Goal: Task Accomplishment & Management: Use online tool/utility

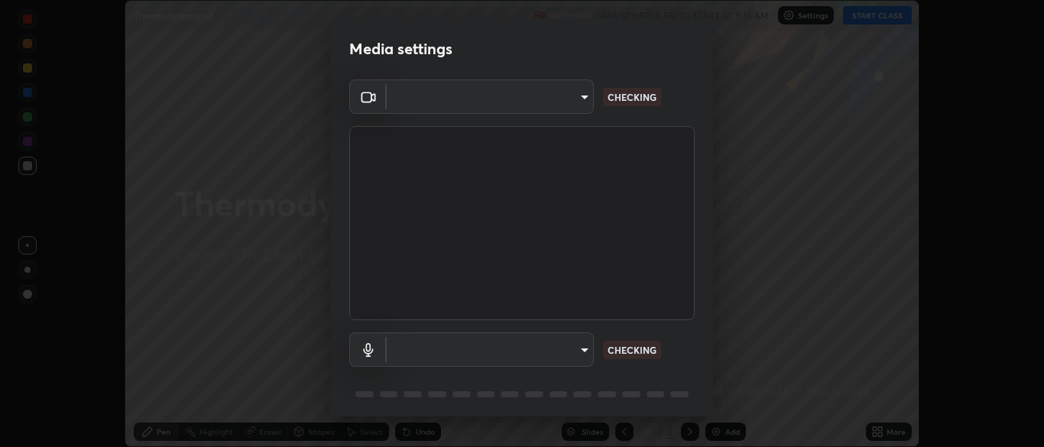
scroll to position [447, 1044]
type input "7313fd45585aed834b6f1a7d948f9442f2d18b60722b63004f182b92f655e9b8"
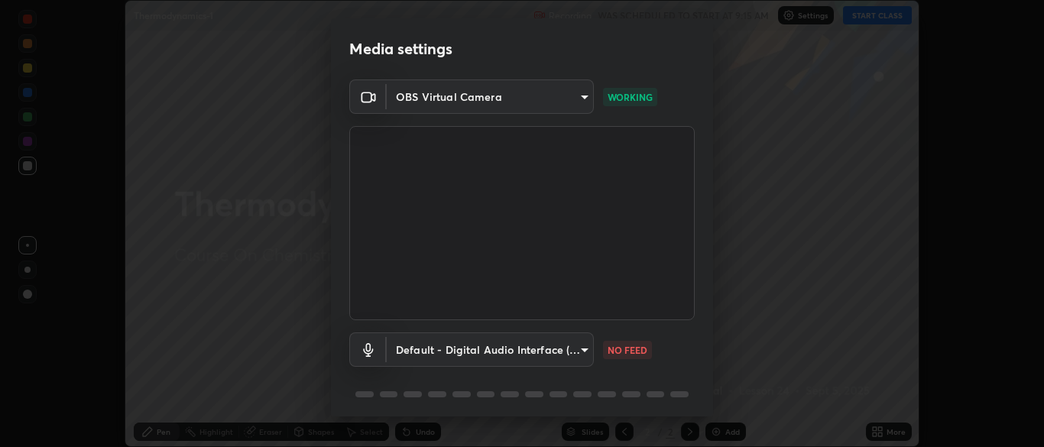
scroll to position [54, 0]
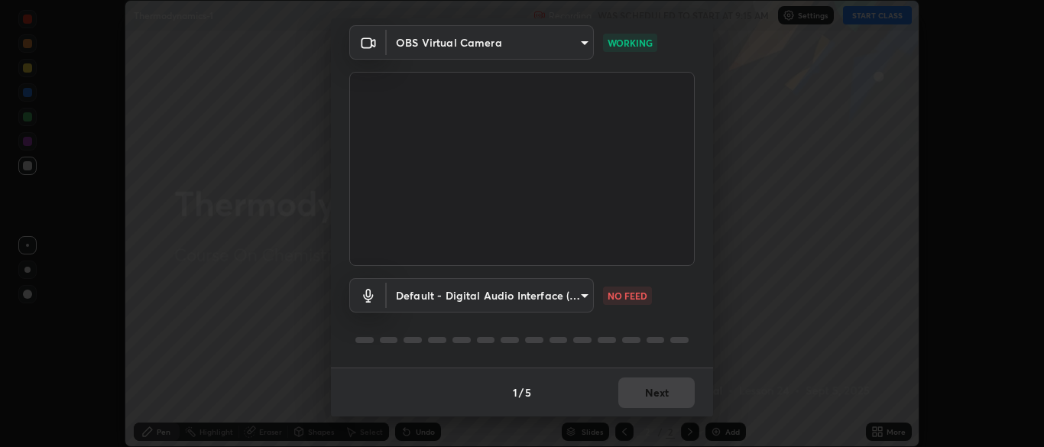
click at [458, 291] on body "Erase all Thermodynamics-1 Recording WAS SCHEDULED TO START AT 9:15 AM Settings…" at bounding box center [522, 223] width 1044 height 447
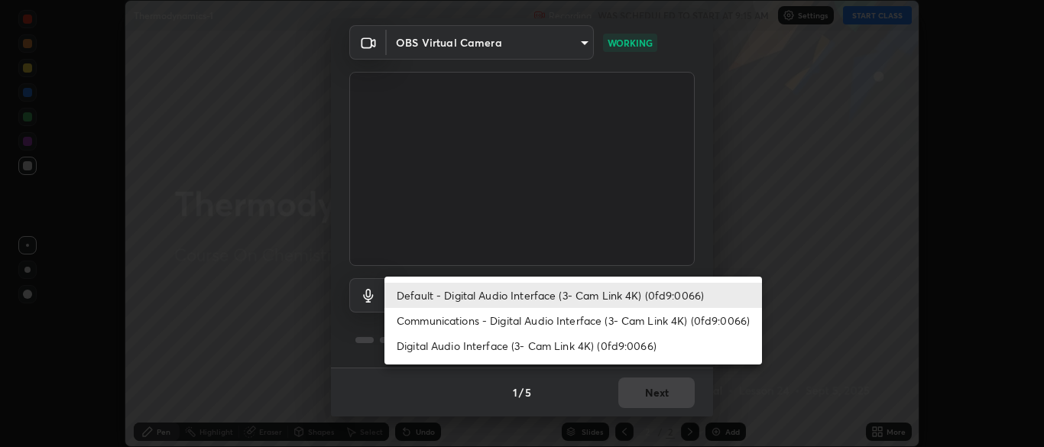
click at [459, 325] on li "Communications - Digital Audio Interface (3- Cam Link 4K) (0fd9:0066)" at bounding box center [572, 320] width 377 height 25
type input "communications"
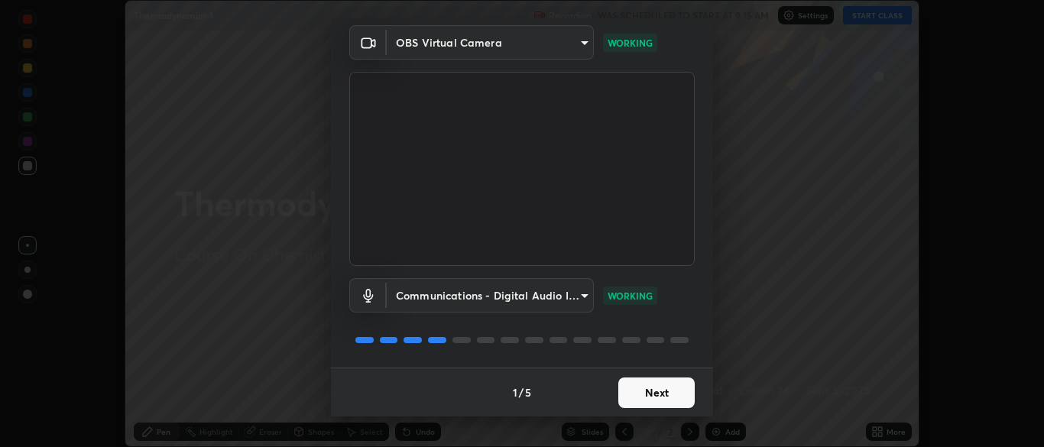
click at [656, 399] on button "Next" at bounding box center [656, 392] width 76 height 31
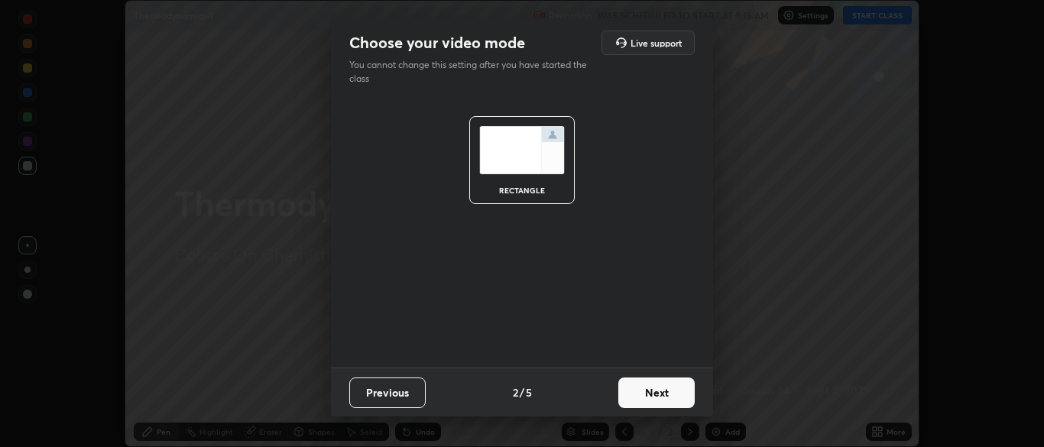
scroll to position [0, 0]
click at [671, 397] on button "Next" at bounding box center [656, 392] width 76 height 31
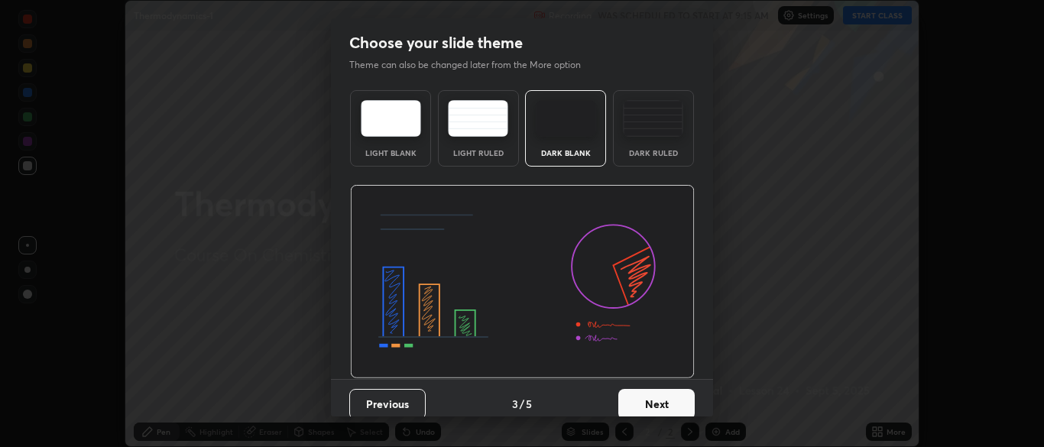
click at [679, 408] on button "Next" at bounding box center [656, 404] width 76 height 31
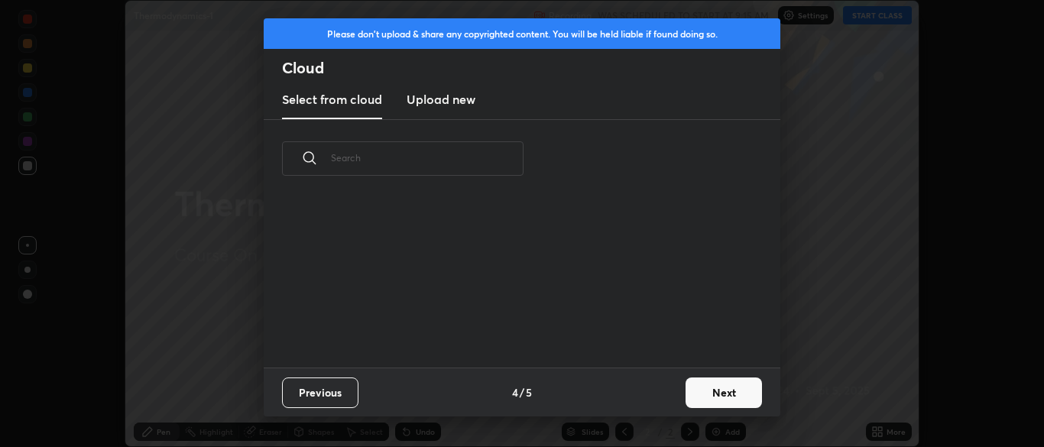
scroll to position [170, 490]
click at [723, 390] on button "Next" at bounding box center [723, 392] width 76 height 31
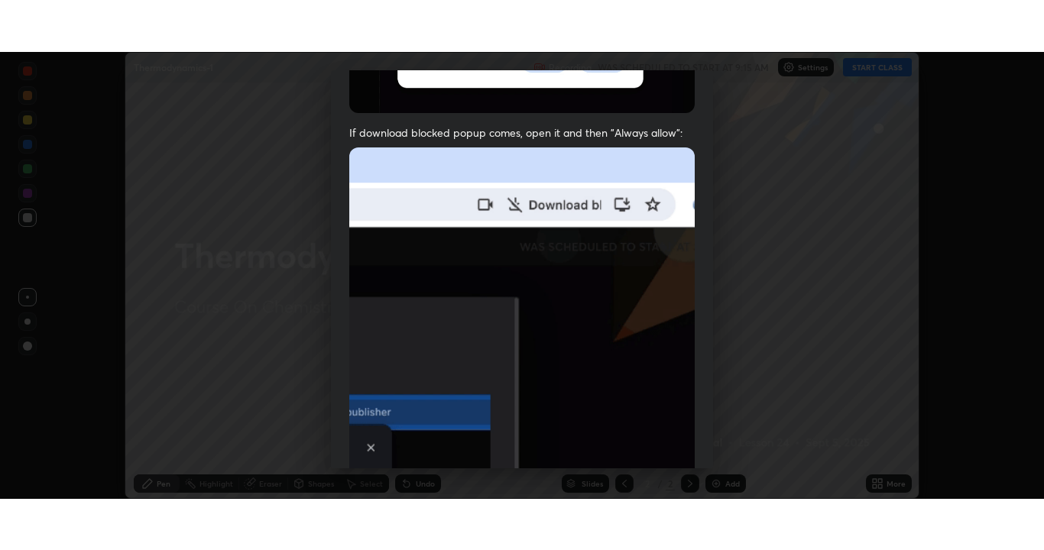
scroll to position [366, 0]
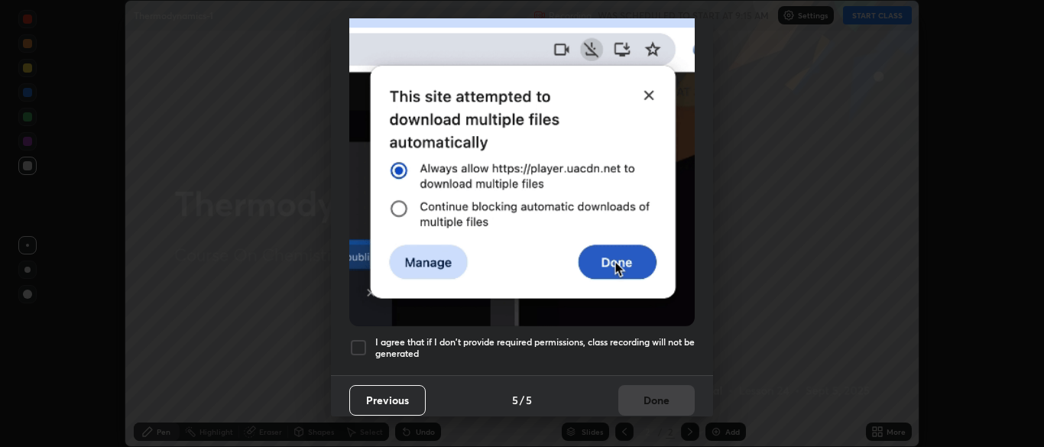
click at [359, 338] on div at bounding box center [358, 347] width 18 height 18
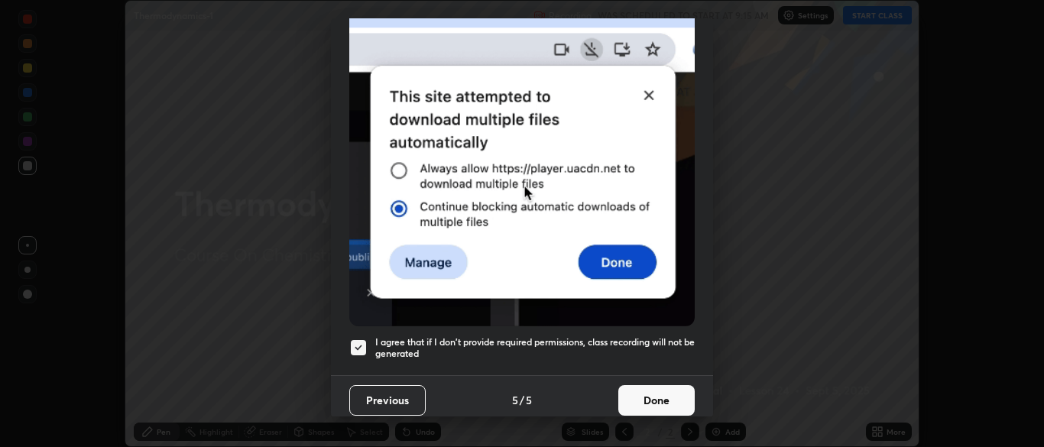
click at [648, 392] on button "Done" at bounding box center [656, 400] width 76 height 31
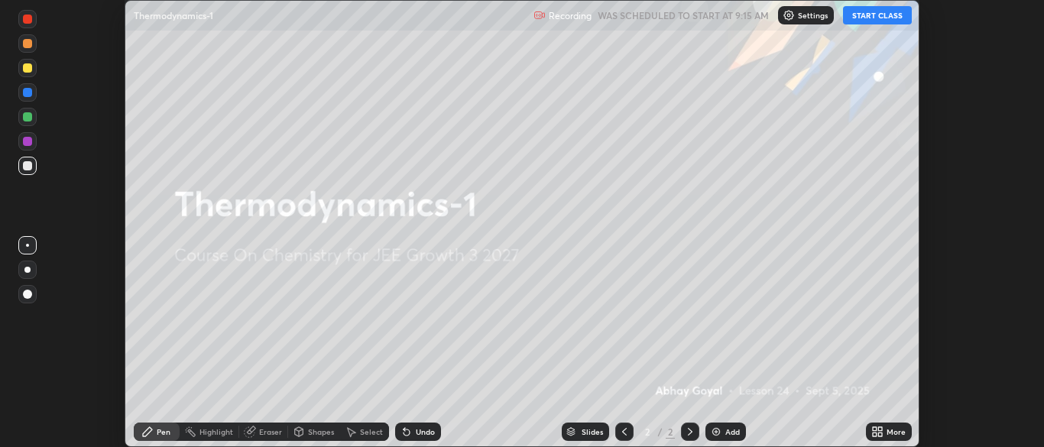
click at [870, 12] on button "START CLASS" at bounding box center [877, 15] width 69 height 18
click at [895, 437] on div "More" at bounding box center [889, 431] width 46 height 18
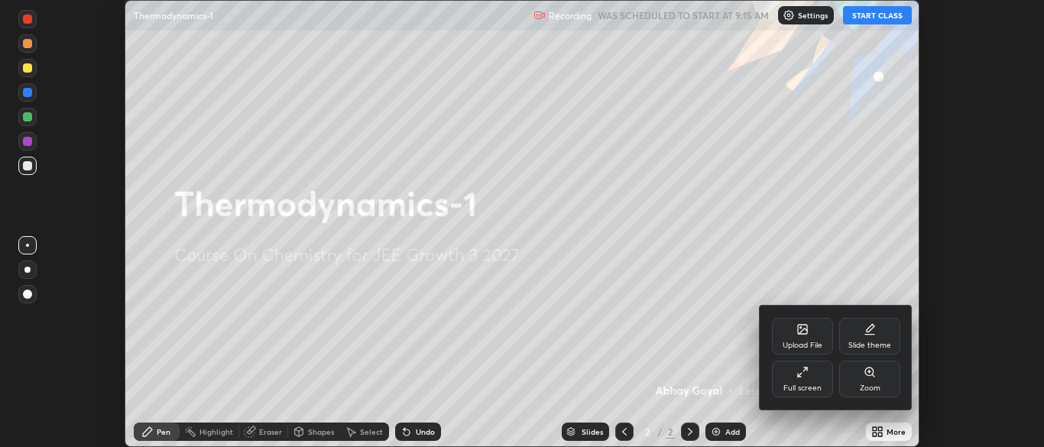
click at [807, 387] on div "Full screen" at bounding box center [802, 388] width 38 height 8
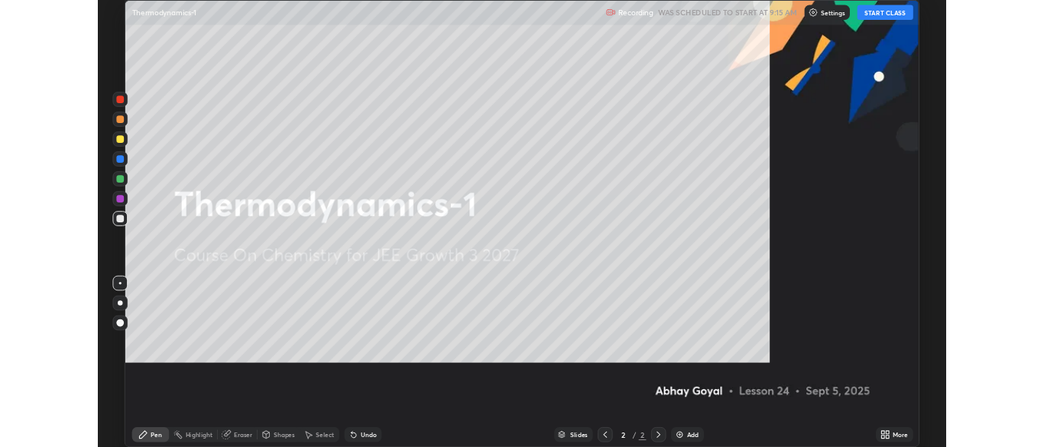
scroll to position [550, 1044]
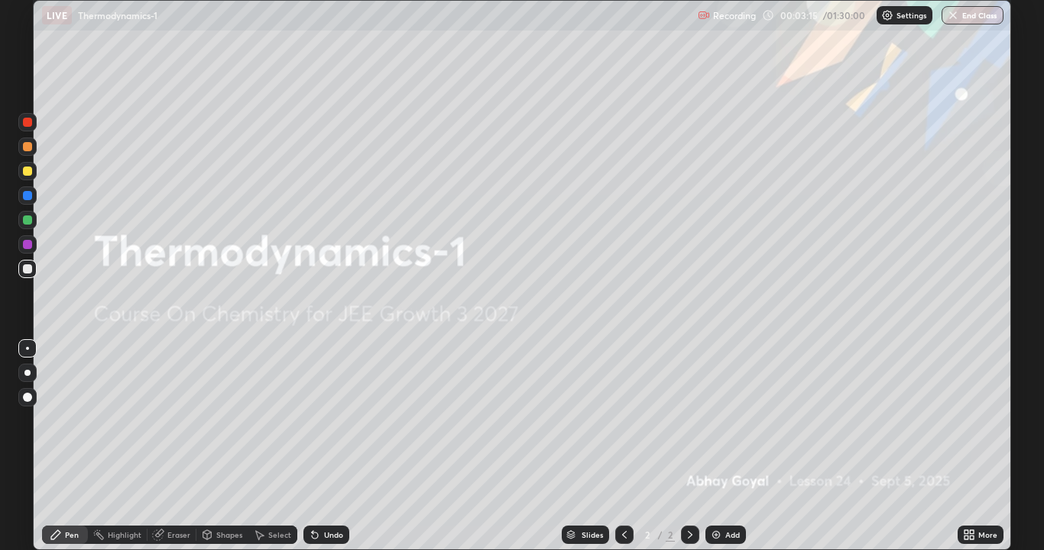
click at [280, 446] on div "Select" at bounding box center [272, 535] width 49 height 18
click at [283, 446] on div "Select" at bounding box center [272, 535] width 49 height 18
click at [282, 446] on div "Select" at bounding box center [279, 535] width 23 height 8
click at [281, 446] on div "Select" at bounding box center [272, 534] width 49 height 31
click at [396, 446] on div "0 ° Undo Copy Duplicate Duplicate to new slide Delete" at bounding box center [522, 275] width 976 height 549
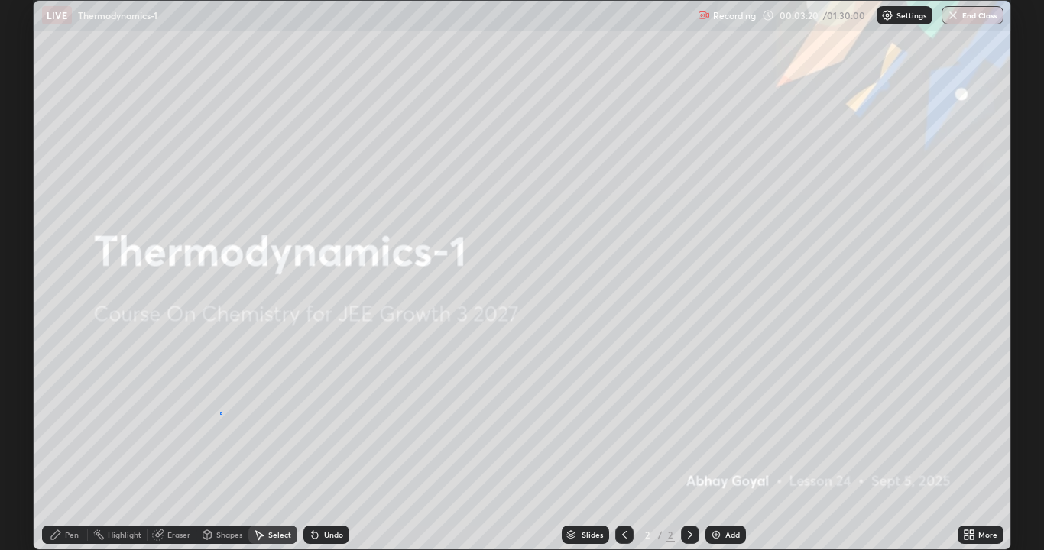
click at [219, 413] on div "0 ° Undo Copy Duplicate Duplicate to new slide Delete" at bounding box center [522, 275] width 976 height 549
click at [414, 446] on div "0 ° Undo Copy Duplicate Duplicate to new slide Delete" at bounding box center [522, 275] width 976 height 549
click at [219, 424] on div "0 ° Undo Copy Duplicate Duplicate to new slide Delete" at bounding box center [522, 275] width 976 height 549
click at [311, 446] on div "0 ° Undo Copy Duplicate Duplicate to new slide Delete" at bounding box center [522, 275] width 976 height 549
click at [719, 446] on img at bounding box center [716, 535] width 12 height 12
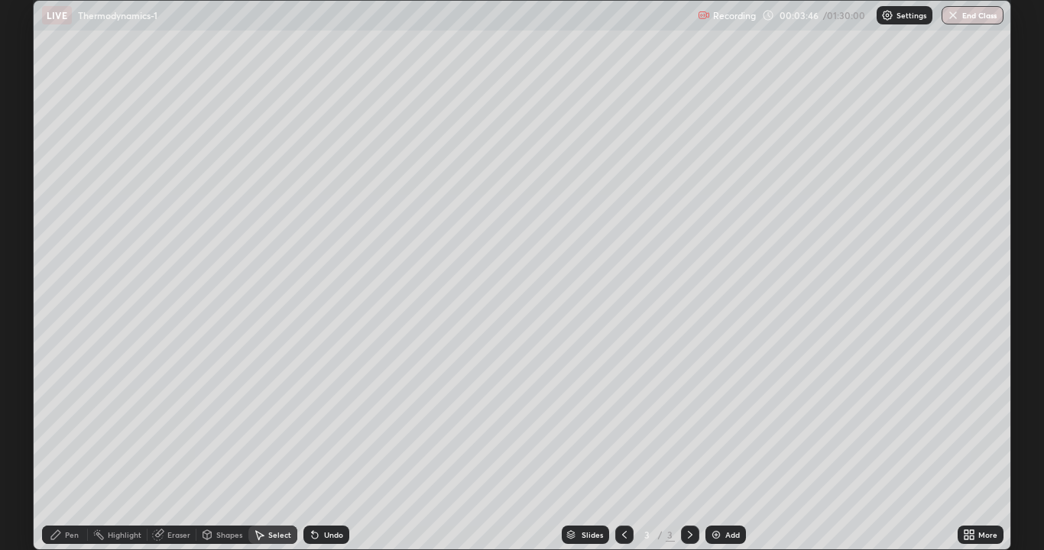
click at [726, 446] on div "Add" at bounding box center [732, 535] width 15 height 8
click at [728, 446] on div "Add" at bounding box center [732, 535] width 15 height 8
click at [722, 446] on div "Add" at bounding box center [725, 535] width 40 height 18
click at [971, 446] on icon at bounding box center [971, 532] width 4 height 4
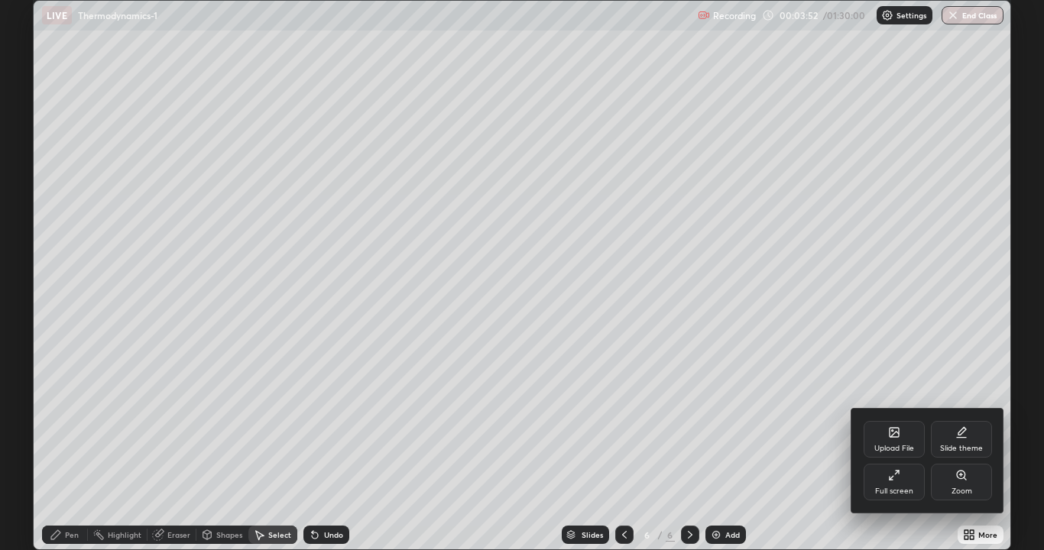
click at [896, 446] on div "Full screen" at bounding box center [893, 482] width 61 height 37
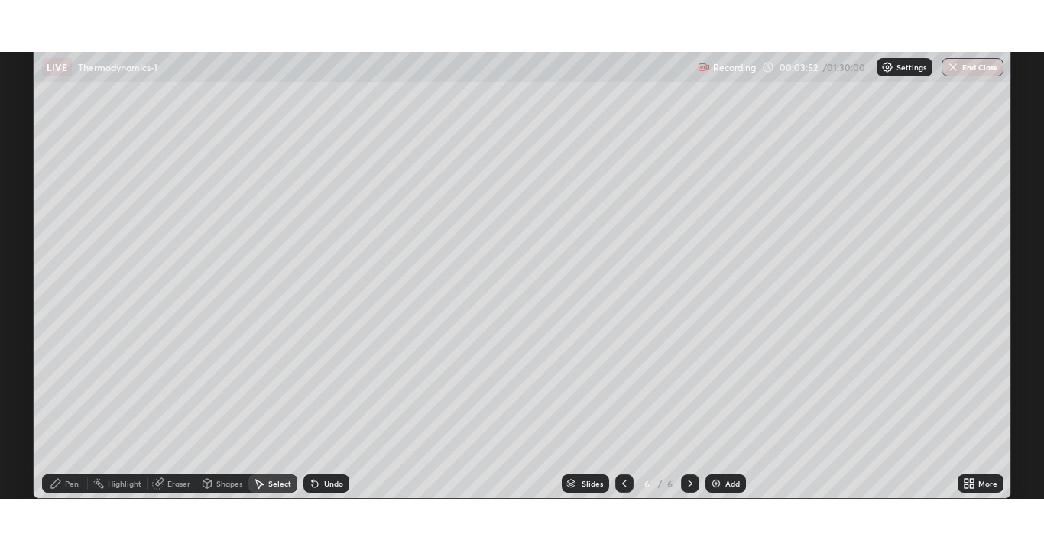
scroll to position [75947, 75350]
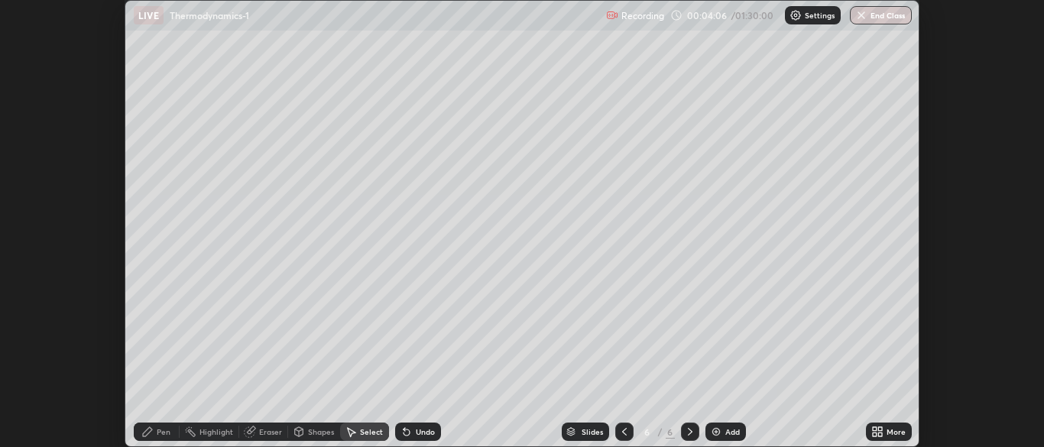
click at [885, 429] on div "More" at bounding box center [889, 431] width 46 height 18
click at [885, 434] on div "More" at bounding box center [889, 431] width 46 height 18
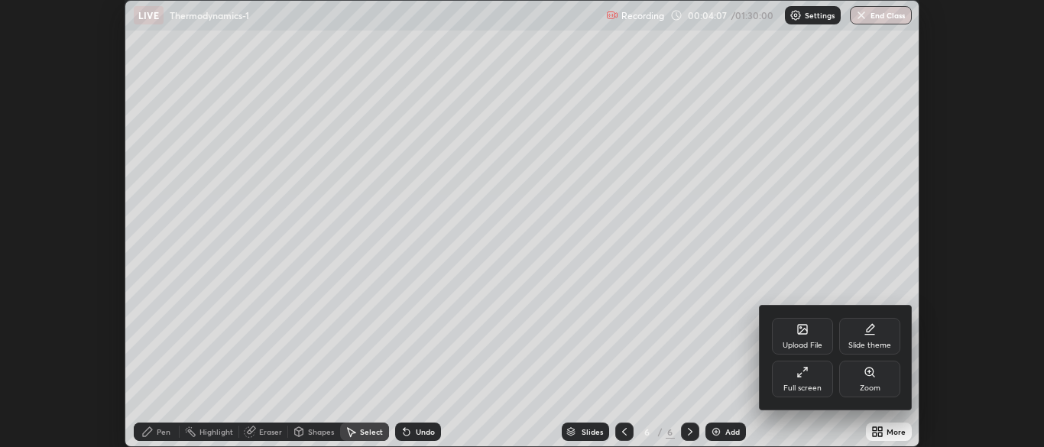
click at [811, 381] on div "Full screen" at bounding box center [802, 379] width 61 height 37
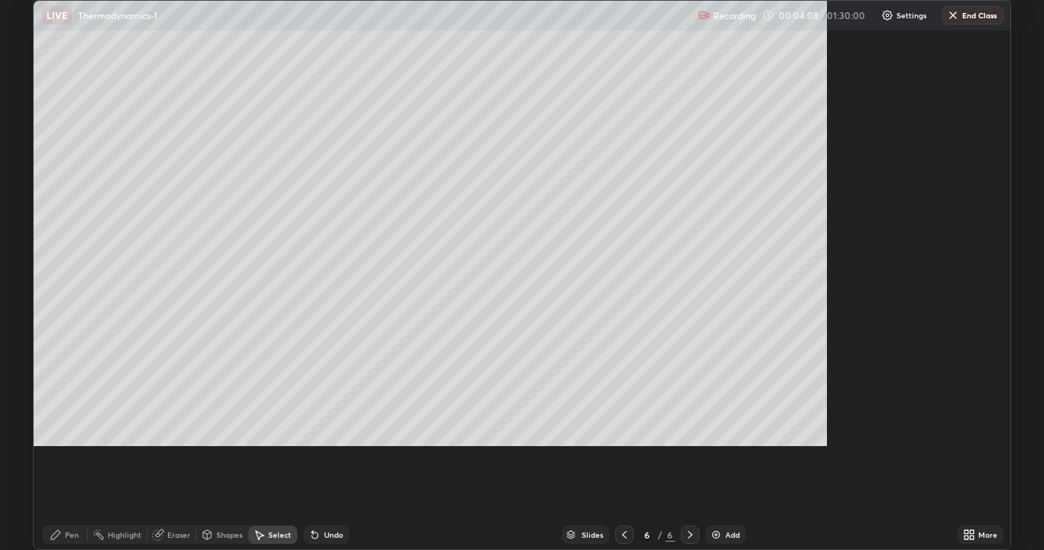
scroll to position [550, 1044]
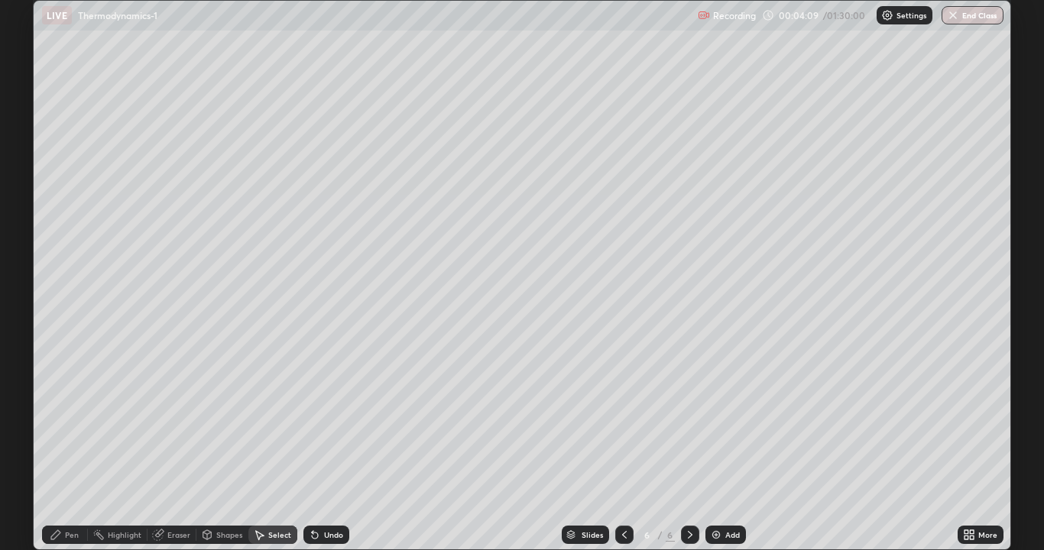
click at [67, 446] on div "Pen" at bounding box center [65, 535] width 46 height 18
click at [66, 446] on div "Pen" at bounding box center [72, 535] width 14 height 8
click at [76, 446] on div "Pen" at bounding box center [72, 535] width 14 height 8
click at [31, 399] on div at bounding box center [27, 397] width 9 height 9
click at [158, 446] on icon at bounding box center [158, 535] width 10 height 10
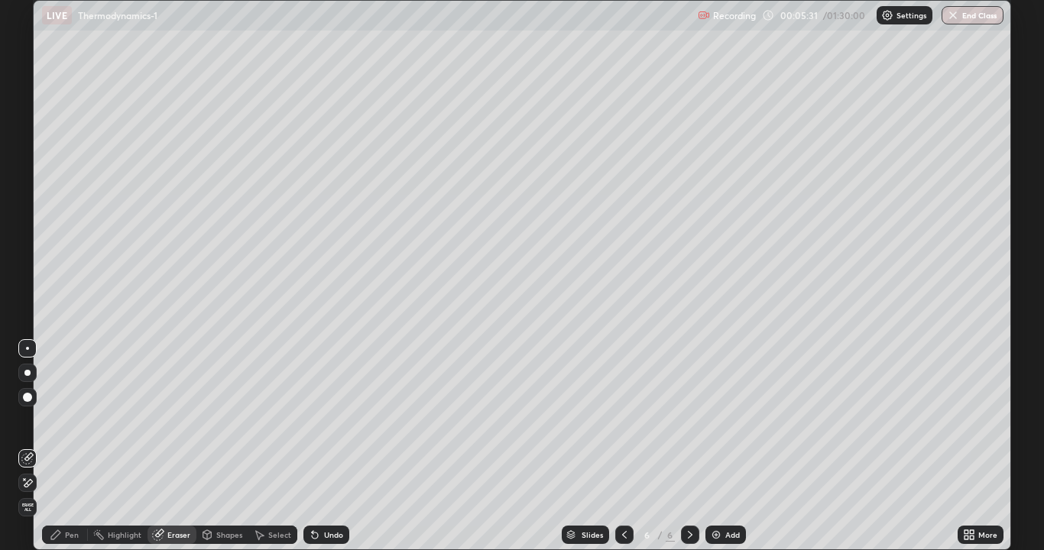
click at [66, 446] on div "Pen" at bounding box center [72, 535] width 14 height 8
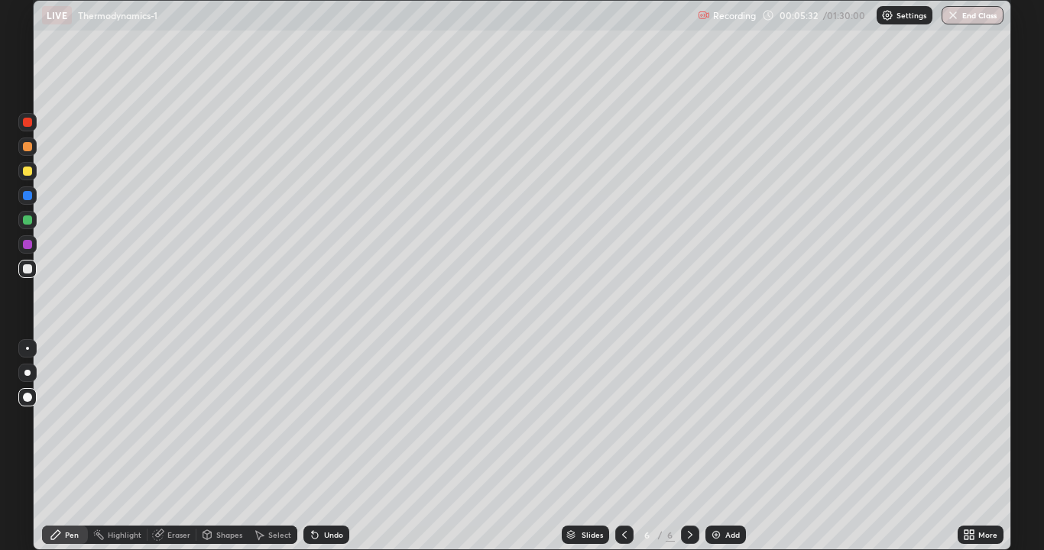
click at [28, 123] on div at bounding box center [27, 122] width 9 height 9
click at [21, 220] on div at bounding box center [27, 220] width 18 height 18
click at [32, 189] on div at bounding box center [27, 195] width 18 height 18
click at [273, 446] on div "Select" at bounding box center [279, 535] width 23 height 8
click at [174, 446] on div "Eraser" at bounding box center [178, 535] width 23 height 8
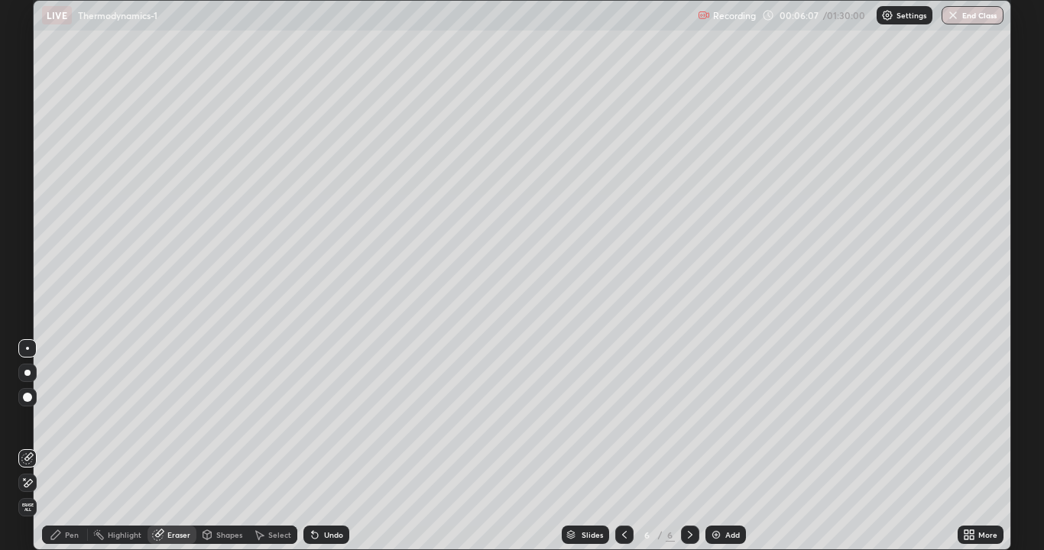
click at [1021, 446] on div "Setting up your live class" at bounding box center [522, 275] width 1044 height 550
click at [70, 446] on div "Pen" at bounding box center [72, 535] width 14 height 8
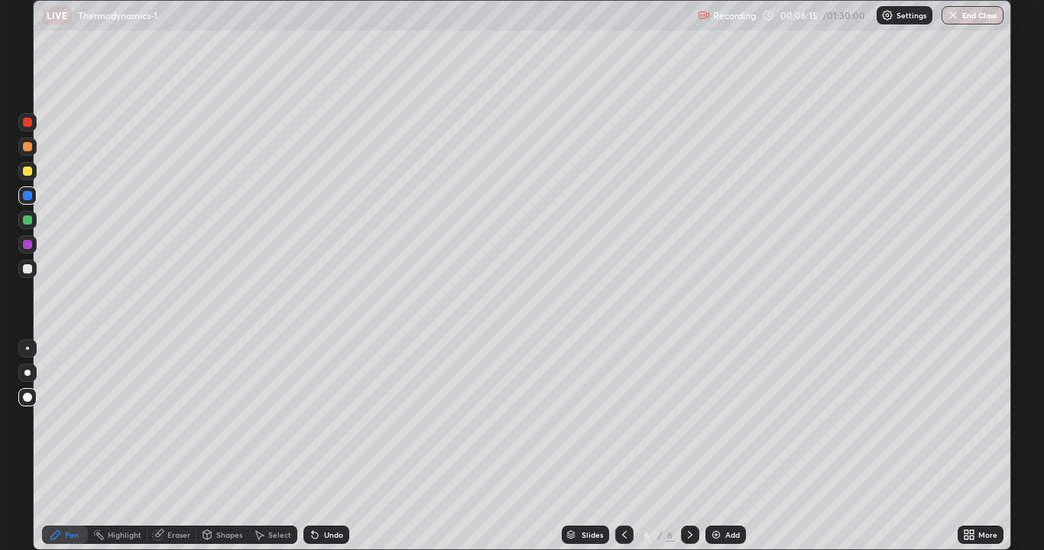
click at [26, 128] on div at bounding box center [27, 122] width 18 height 18
click at [174, 446] on div "Eraser" at bounding box center [178, 535] width 23 height 8
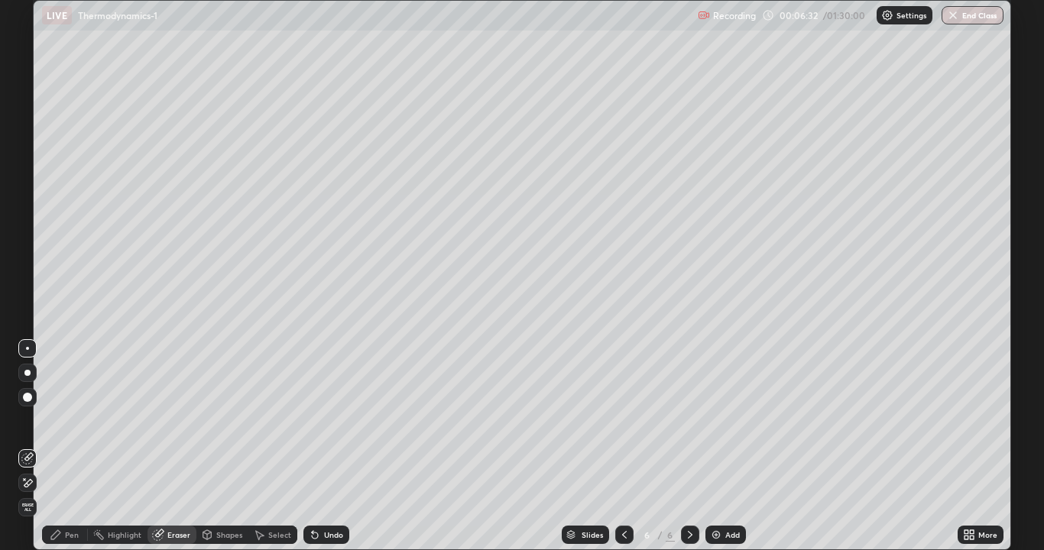
click at [26, 393] on div at bounding box center [27, 397] width 9 height 9
click at [73, 446] on div "Pen" at bounding box center [72, 535] width 14 height 8
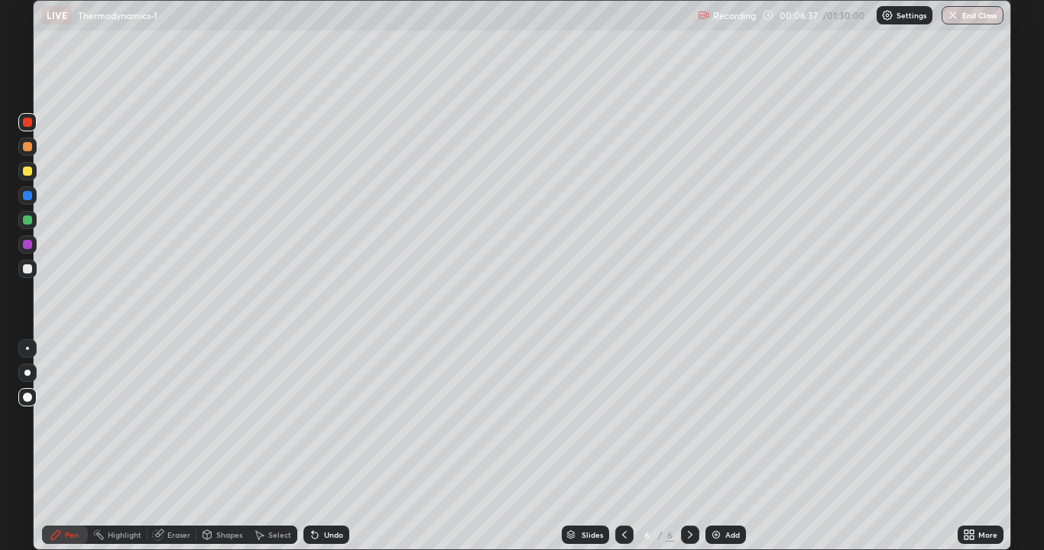
click at [26, 122] on div at bounding box center [27, 122] width 9 height 9
click at [28, 201] on div at bounding box center [27, 195] width 18 height 18
click at [31, 124] on div at bounding box center [27, 122] width 9 height 9
click at [22, 171] on div at bounding box center [27, 171] width 18 height 18
click at [167, 446] on div "Eraser" at bounding box center [178, 535] width 23 height 8
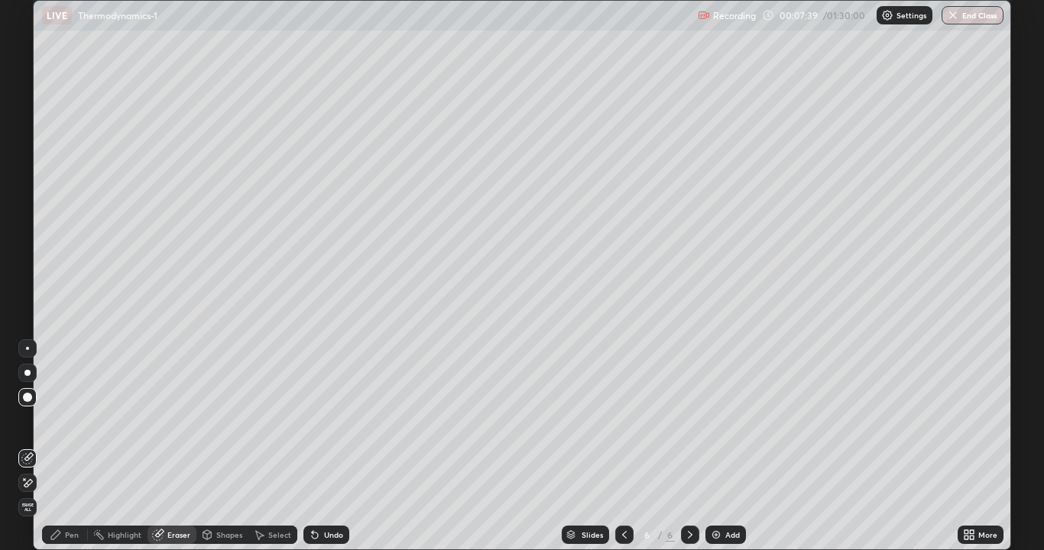
click at [76, 446] on div "Pen" at bounding box center [72, 535] width 14 height 8
click at [122, 446] on div "Highlight" at bounding box center [118, 535] width 60 height 18
click at [31, 446] on icon at bounding box center [27, 483] width 12 height 12
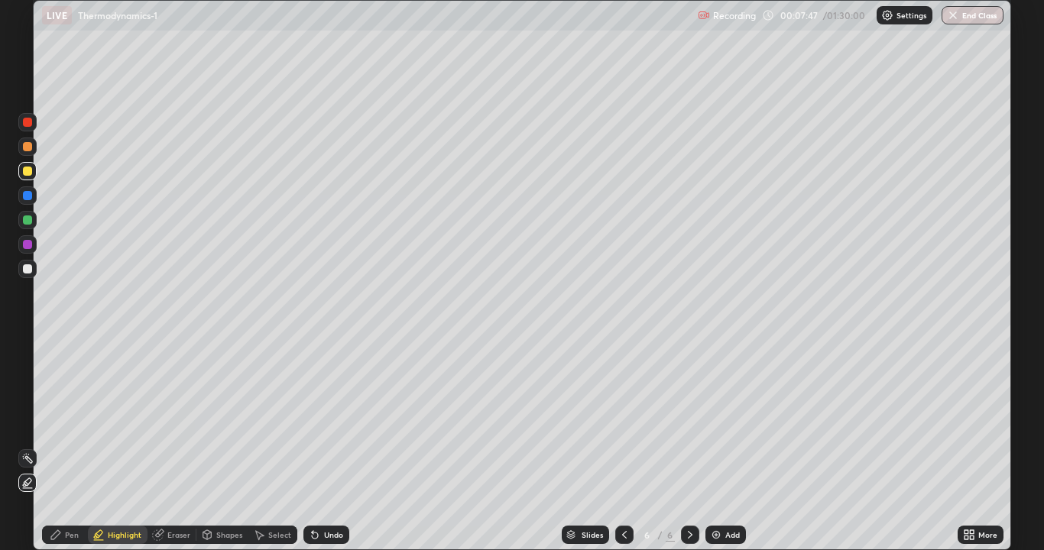
click at [28, 446] on icon at bounding box center [27, 458] width 12 height 12
click at [176, 446] on div "Eraser" at bounding box center [178, 535] width 23 height 8
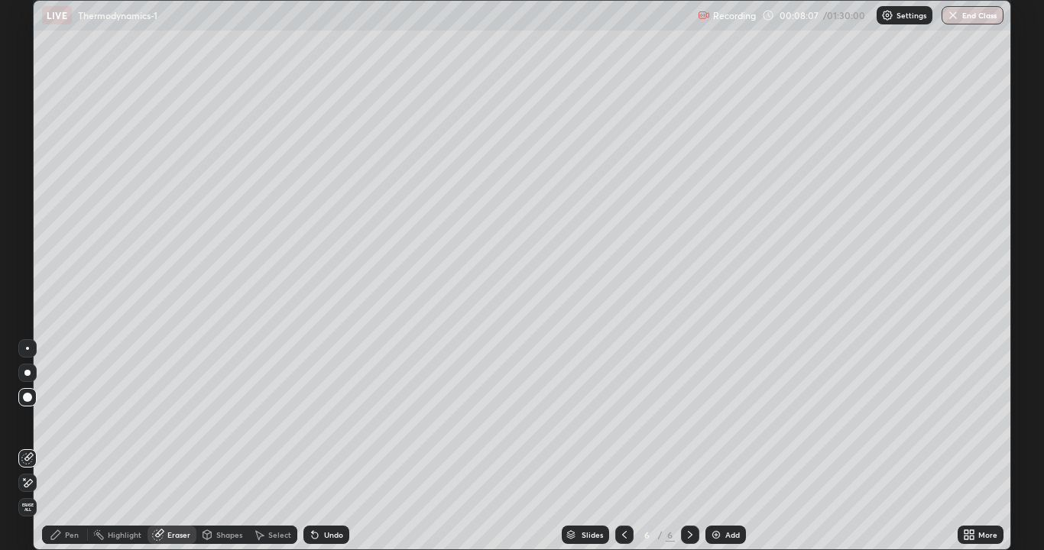
click at [325, 446] on div "Undo" at bounding box center [326, 535] width 46 height 18
click at [324, 446] on div "Undo" at bounding box center [326, 535] width 46 height 18
click at [327, 446] on div "Undo" at bounding box center [333, 535] width 19 height 8
click at [170, 446] on div "Eraser" at bounding box center [178, 535] width 23 height 8
click at [28, 373] on div at bounding box center [27, 373] width 6 height 6
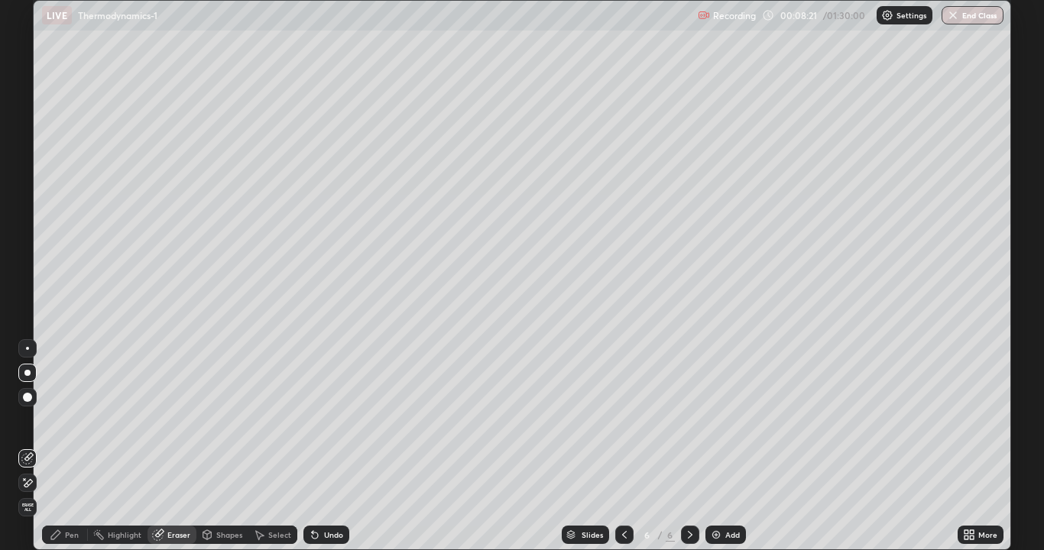
click at [28, 396] on div at bounding box center [27, 397] width 9 height 9
click at [64, 446] on div "Pen" at bounding box center [65, 535] width 46 height 18
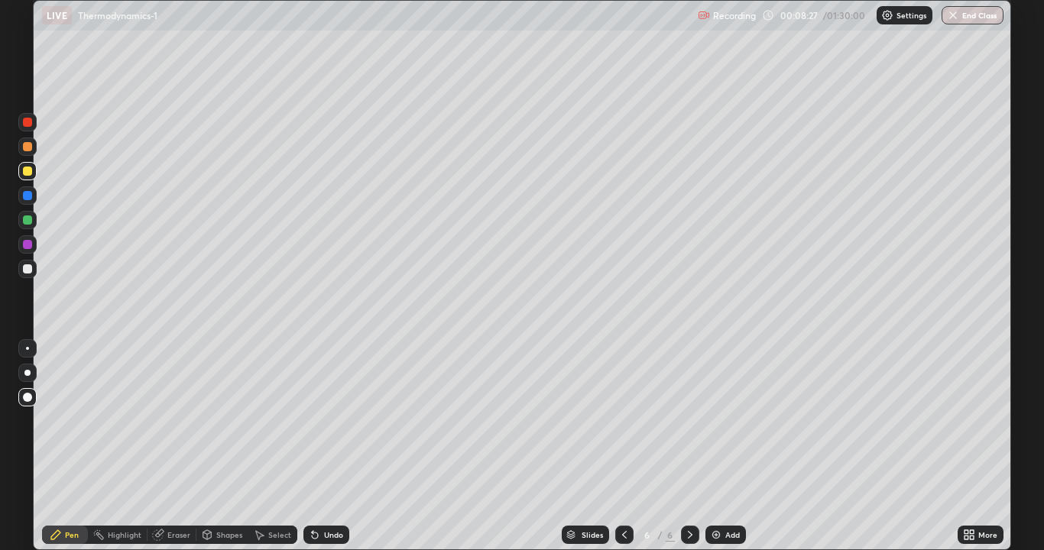
click at [122, 446] on div "Highlight" at bounding box center [125, 535] width 34 height 8
click at [24, 267] on div at bounding box center [27, 268] width 9 height 9
click at [327, 446] on div "Undo" at bounding box center [333, 535] width 19 height 8
click at [28, 446] on rect at bounding box center [29, 460] width 8 height 8
click at [62, 446] on div "Pen" at bounding box center [65, 535] width 46 height 18
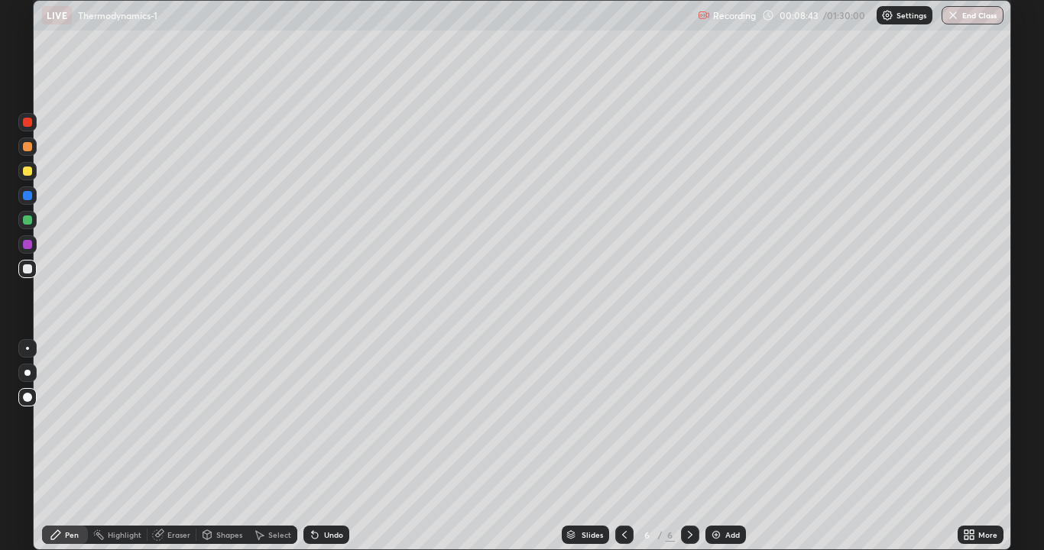
click at [68, 446] on div "Pen" at bounding box center [72, 535] width 14 height 8
click at [175, 446] on div "Eraser" at bounding box center [171, 535] width 49 height 18
click at [76, 446] on div "Pen" at bounding box center [65, 535] width 46 height 18
click at [331, 446] on div "Undo" at bounding box center [333, 535] width 19 height 8
click at [332, 446] on div "Undo" at bounding box center [333, 535] width 19 height 8
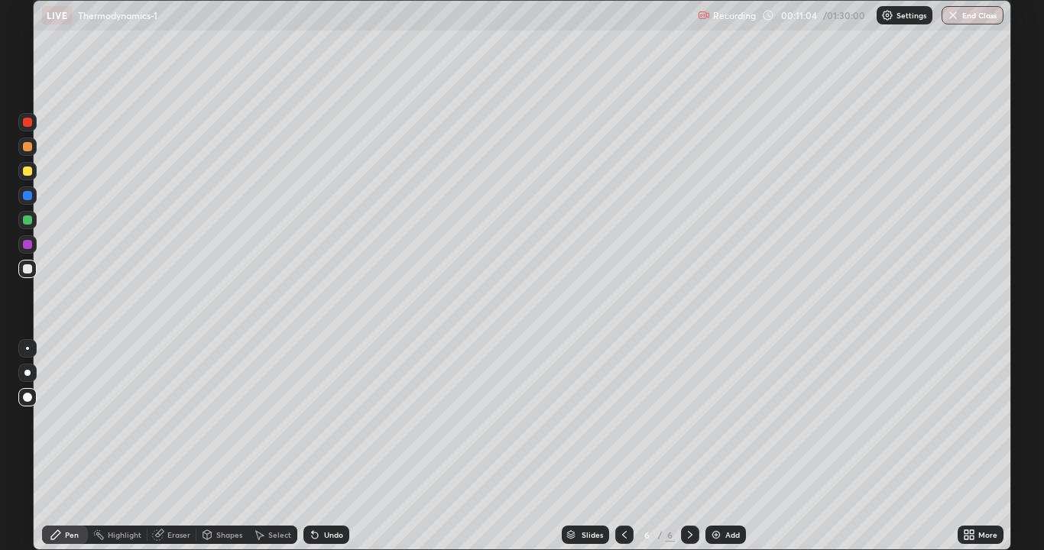
click at [325, 446] on div "Undo" at bounding box center [326, 535] width 46 height 18
click at [323, 446] on div "Undo" at bounding box center [326, 535] width 46 height 18
